Goal: Transaction & Acquisition: Purchase product/service

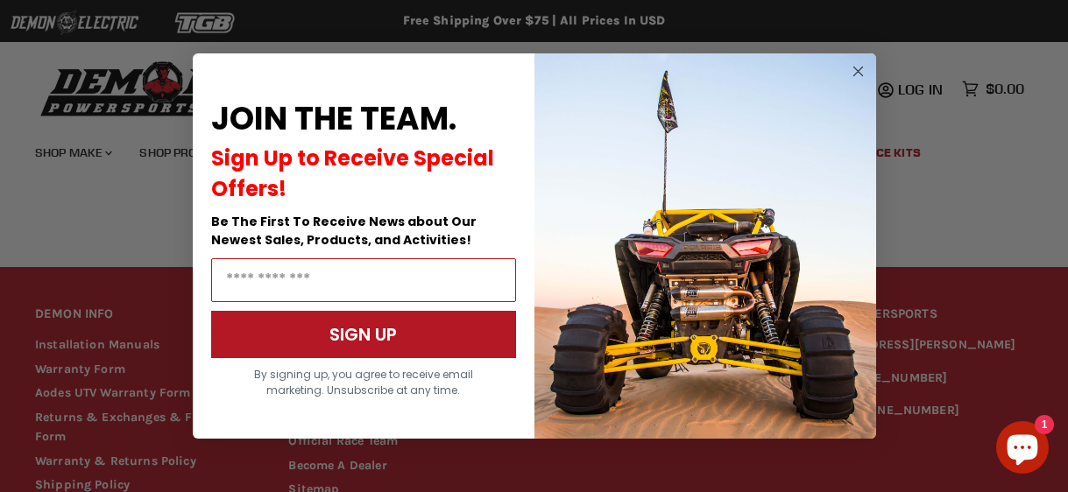
scroll to position [1504, 0]
